Goal: Navigation & Orientation: Find specific page/section

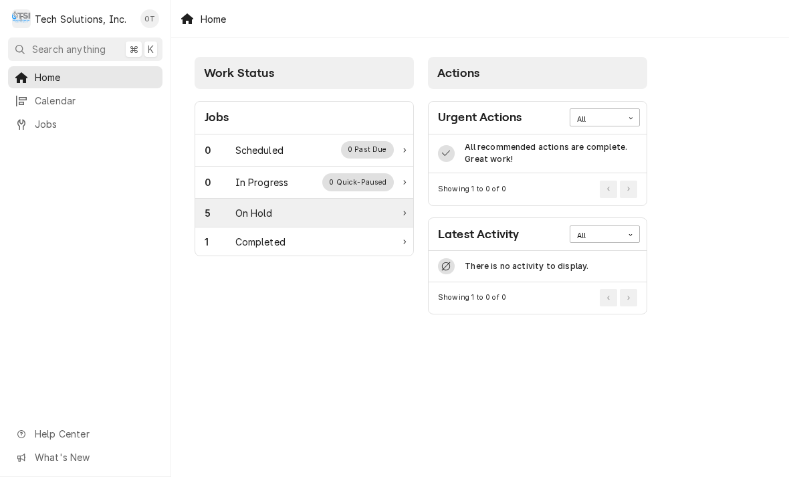
click at [395, 211] on div "5 On Hold" at bounding box center [304, 213] width 218 height 29
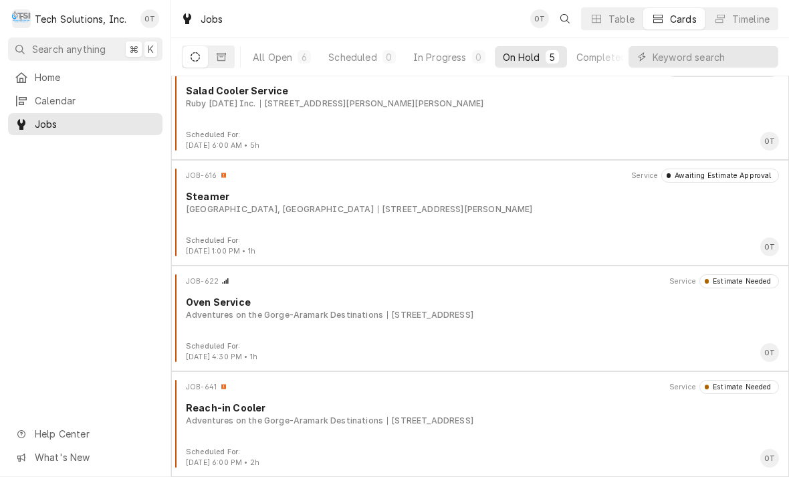
scroll to position [128, 0]
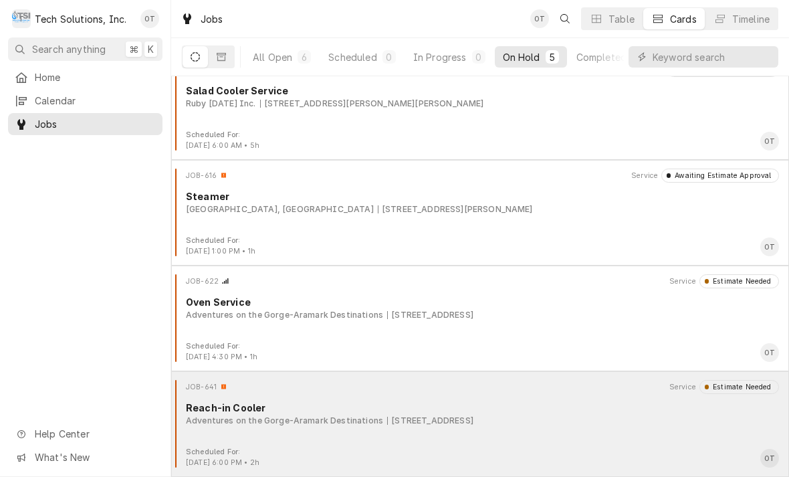
click at [380, 415] on div "Adventures on the Gorge-Aramark Destinations 65 Mill Creek Campus Road, Lansing…" at bounding box center [482, 421] width 593 height 12
click at [385, 405] on div "Reach-in Cooler" at bounding box center [482, 408] width 593 height 14
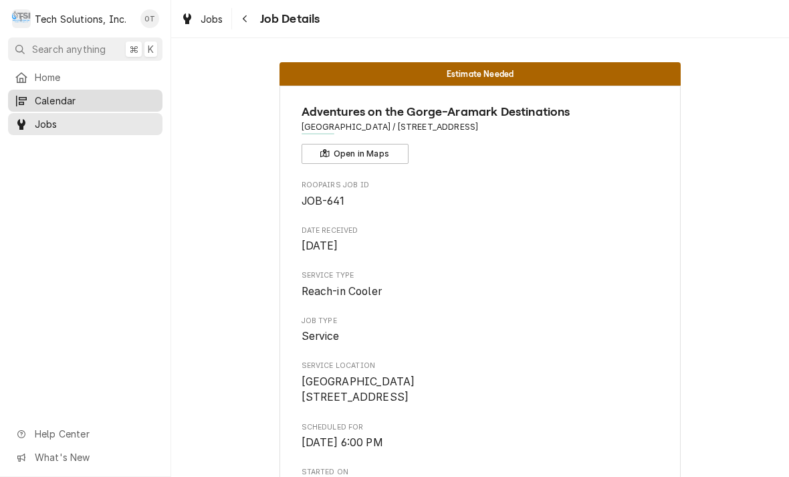
click at [87, 92] on div "Calendar" at bounding box center [85, 100] width 149 height 17
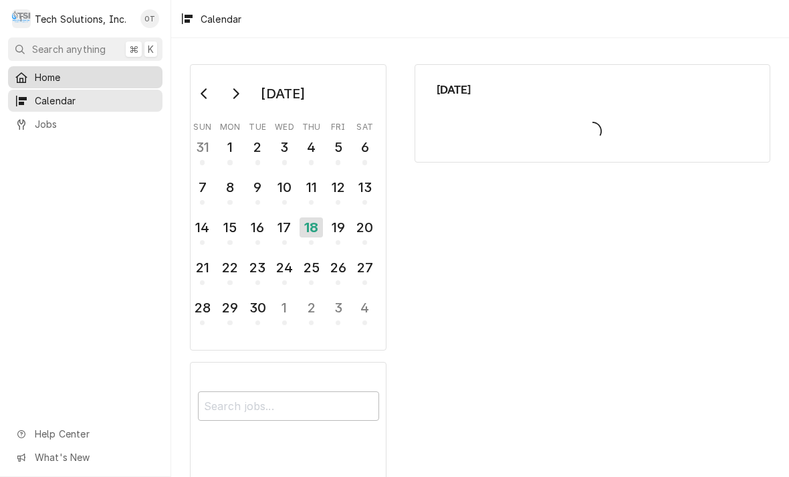
click at [54, 76] on span "Home" at bounding box center [95, 77] width 121 height 14
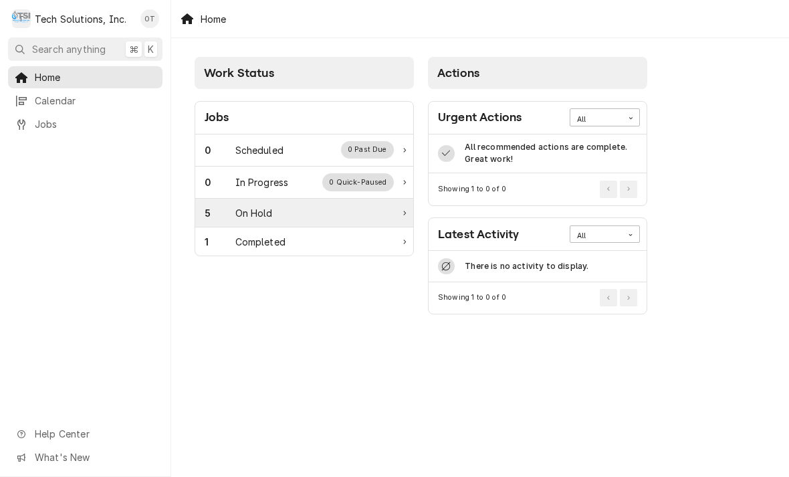
click at [399, 211] on div "5 On Hold" at bounding box center [304, 213] width 218 height 29
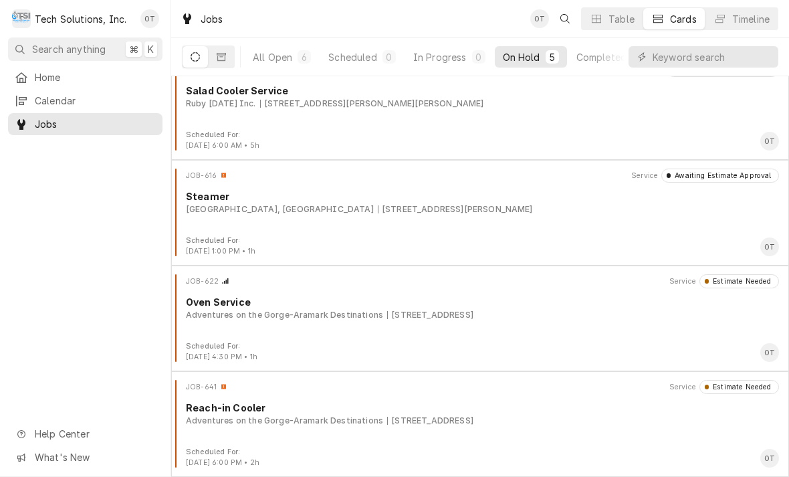
scroll to position [128, 0]
